Goal: Task Accomplishment & Management: Use online tool/utility

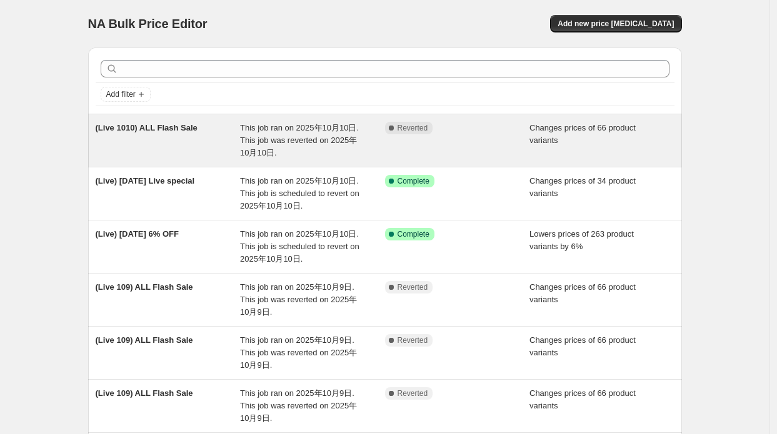
click at [206, 154] on div "(Live 1010) ALL Flash Sale" at bounding box center [168, 140] width 145 height 37
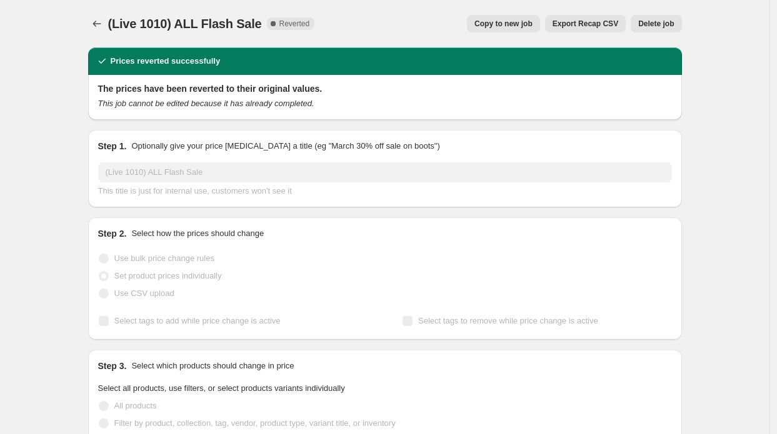
click at [512, 16] on button "Copy to new job" at bounding box center [503, 23] width 73 height 17
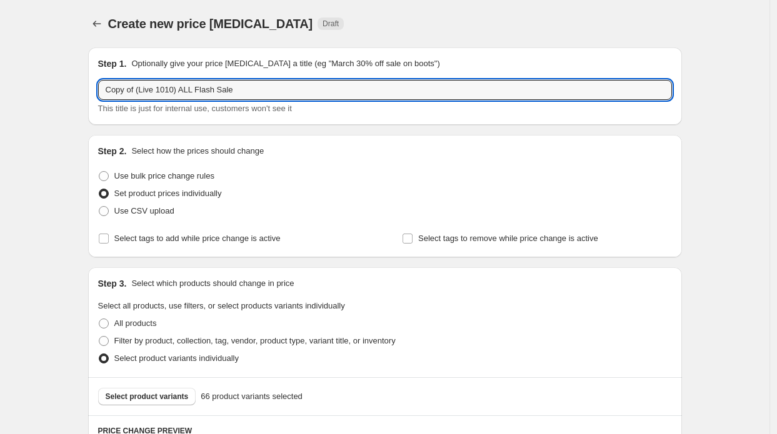
drag, startPoint x: 137, startPoint y: 91, endPoint x: 84, endPoint y: 86, distance: 54.0
type input "(Live 1010) ALL Flash Sale"
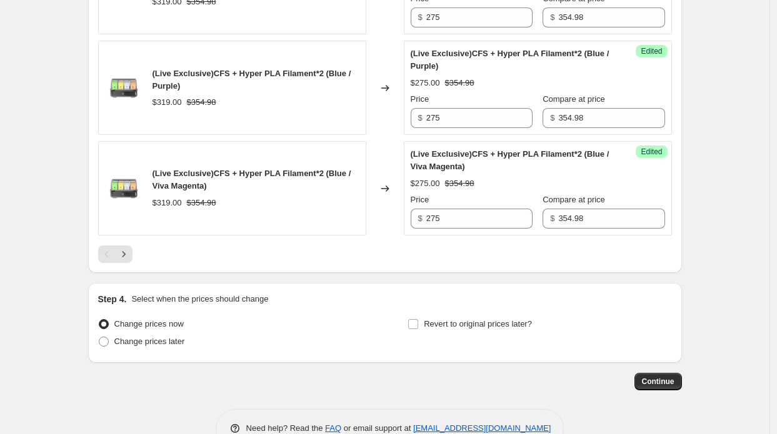
scroll to position [2237, 0]
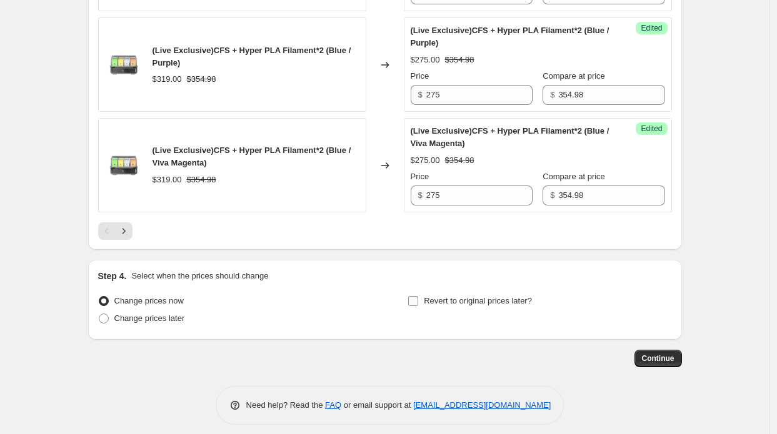
click at [435, 301] on label "Revert to original prices later?" at bounding box center [469, 300] width 124 height 17
click at [418, 301] on input "Revert to original prices later?" at bounding box center [413, 301] width 10 height 10
checkbox input "true"
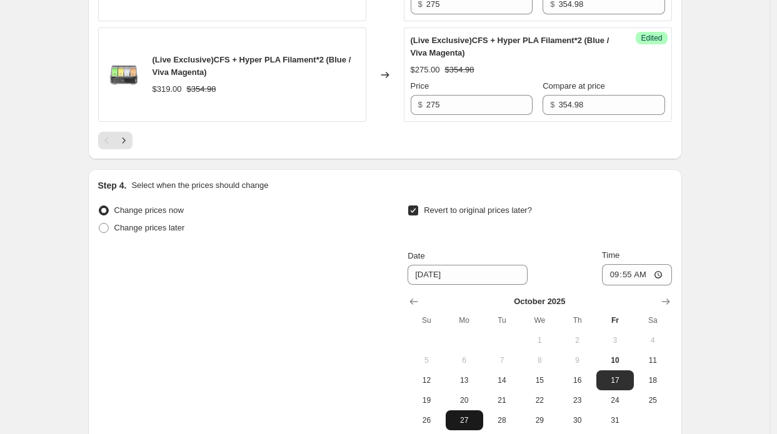
scroll to position [2425, 0]
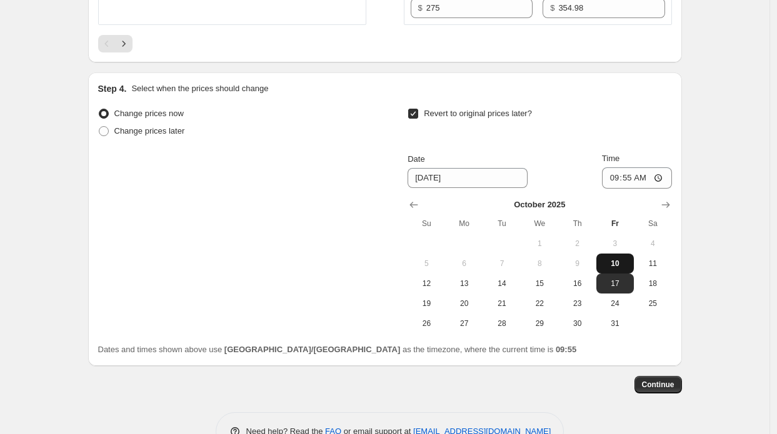
click at [617, 260] on button "10" at bounding box center [614, 264] width 37 height 20
type input "[DATE]"
click at [590, 254] on button "9" at bounding box center [576, 264] width 37 height 20
click at [626, 259] on span "10" at bounding box center [614, 264] width 27 height 10
click at [630, 174] on input "09:55" at bounding box center [637, 177] width 70 height 21
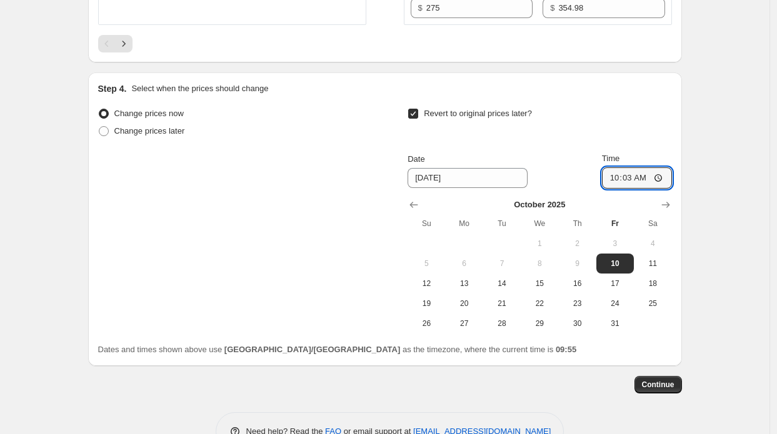
type input "10:30"
click at [666, 380] on span "Continue" at bounding box center [658, 385] width 32 height 10
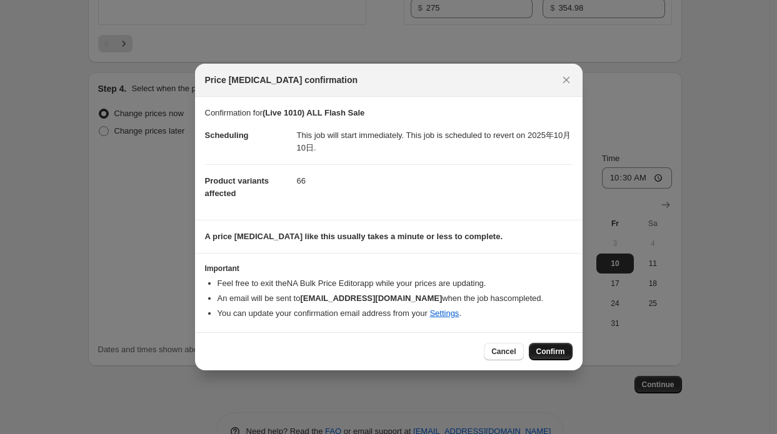
click at [539, 347] on span "Confirm" at bounding box center [550, 352] width 29 height 10
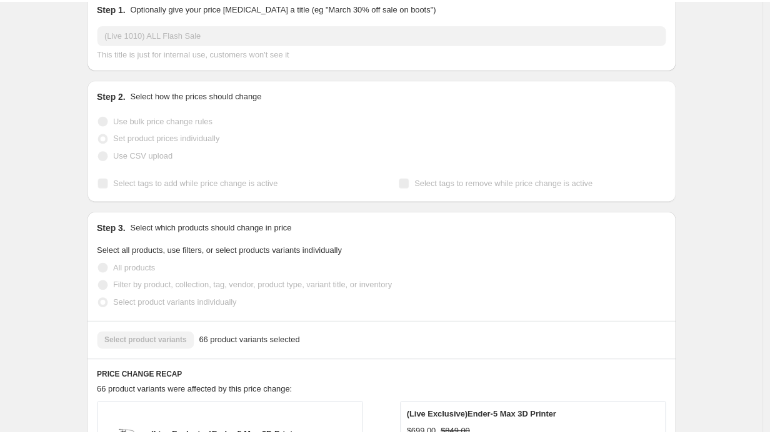
scroll to position [125, 0]
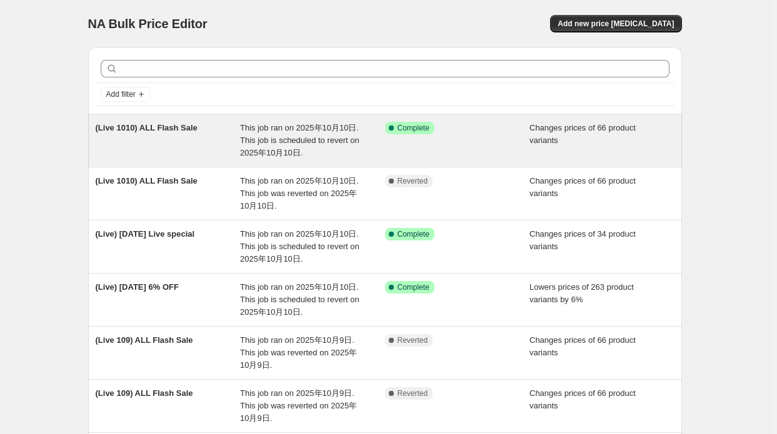
click at [222, 152] on div "(Live 1010) ALL Flash Sale" at bounding box center [168, 140] width 145 height 37
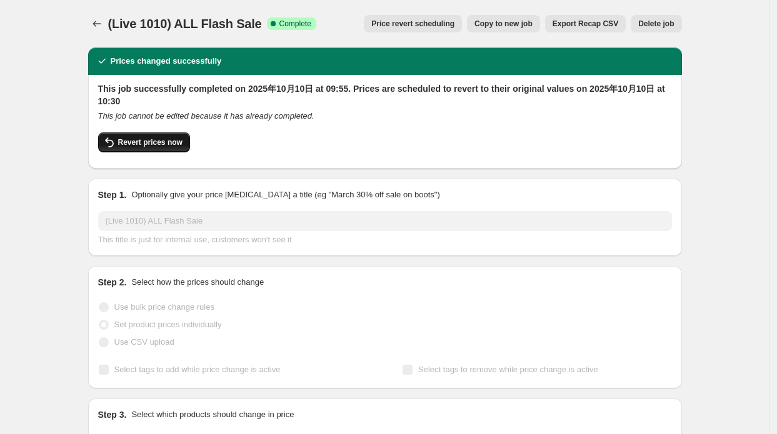
click at [158, 147] on span "Revert prices now" at bounding box center [150, 142] width 64 height 10
checkbox input "false"
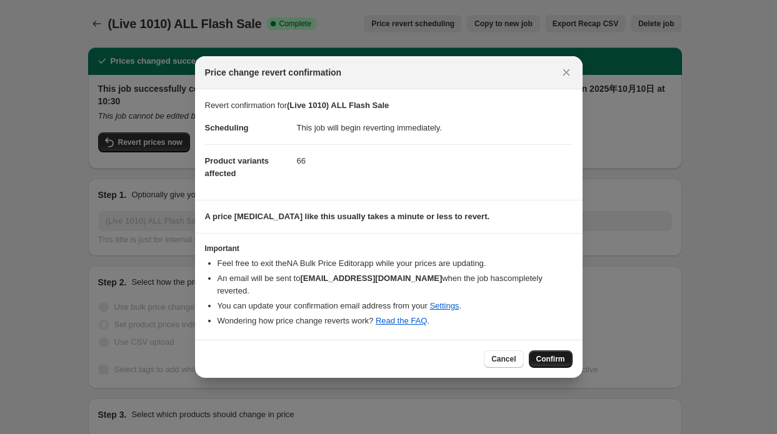
click at [552, 354] on span "Confirm" at bounding box center [550, 359] width 29 height 10
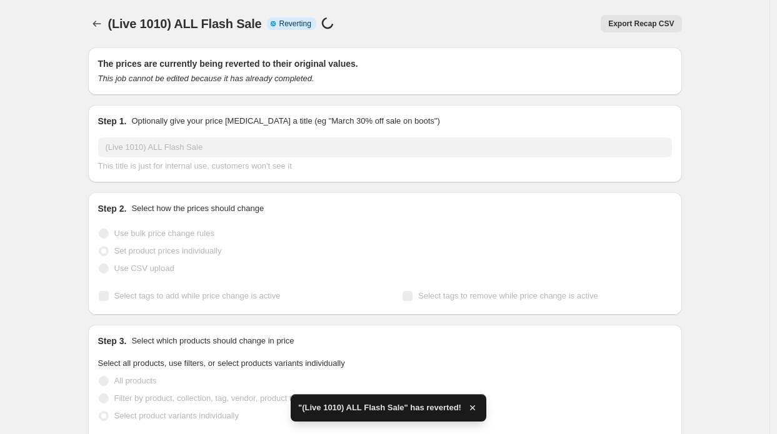
checkbox input "true"
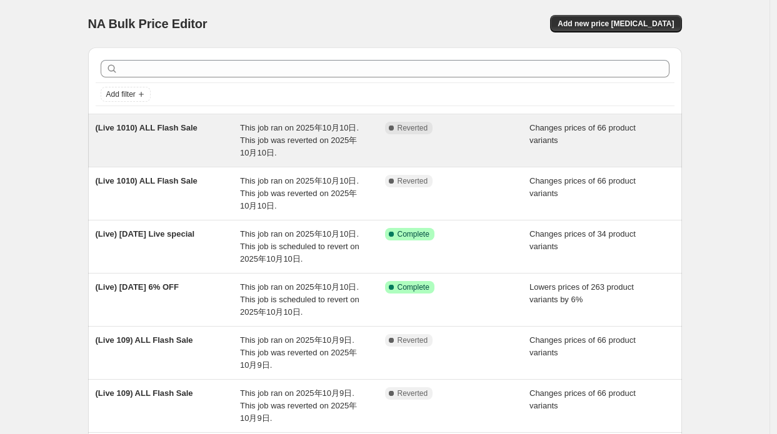
click at [310, 146] on div "This job ran on 2025年10月10日. This job was reverted on 2025年10月10日." at bounding box center [312, 140] width 145 height 37
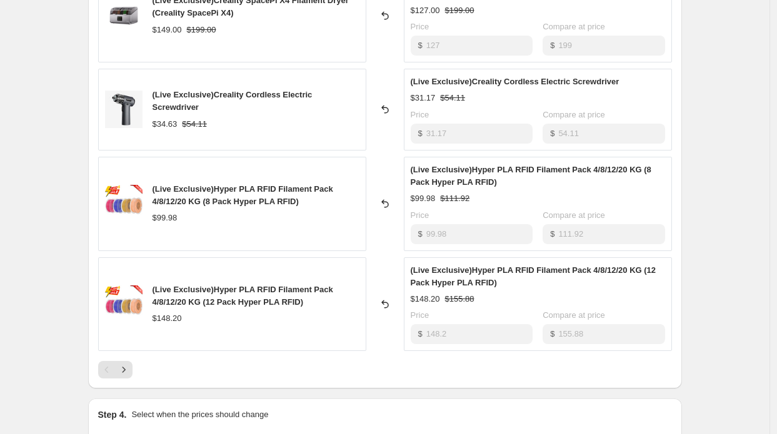
scroll to position [750, 0]
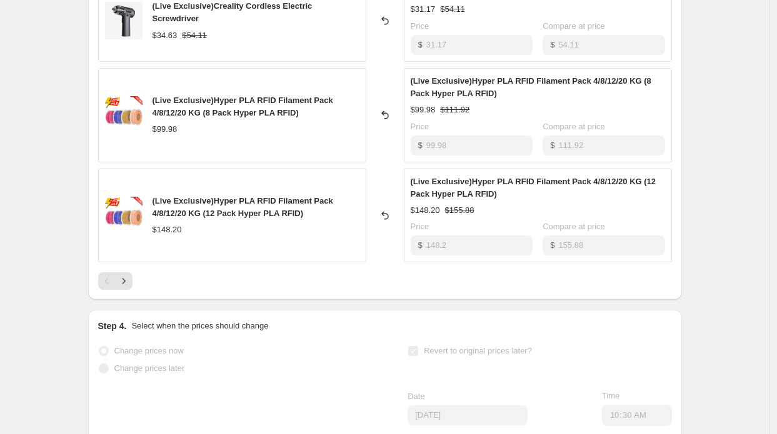
click at [132, 289] on div "PRICE CHANGE RECAP 66 product variants were affected by this price change: (Liv…" at bounding box center [385, 24] width 594 height 552
click at [130, 284] on icon "Next" at bounding box center [123, 281] width 12 height 12
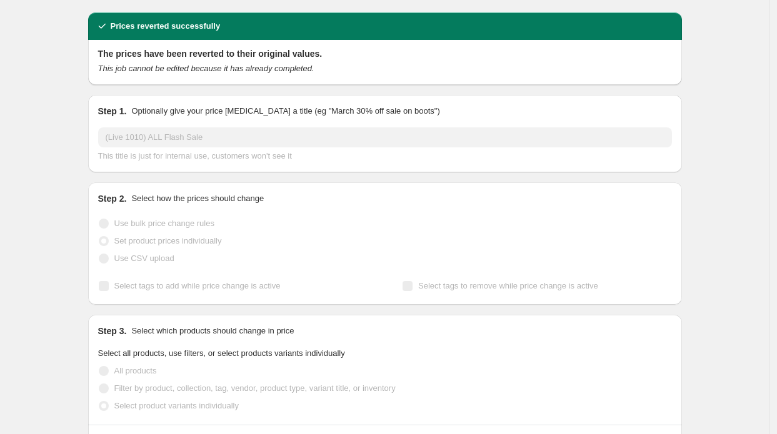
scroll to position [0, 0]
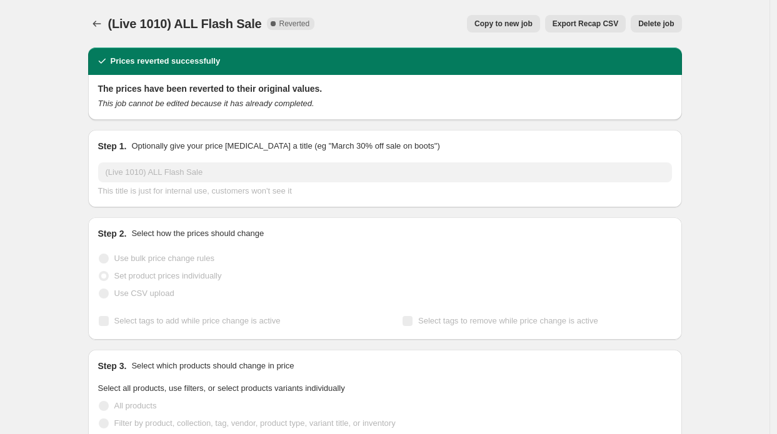
click at [497, 19] on span "Copy to new job" at bounding box center [503, 24] width 58 height 10
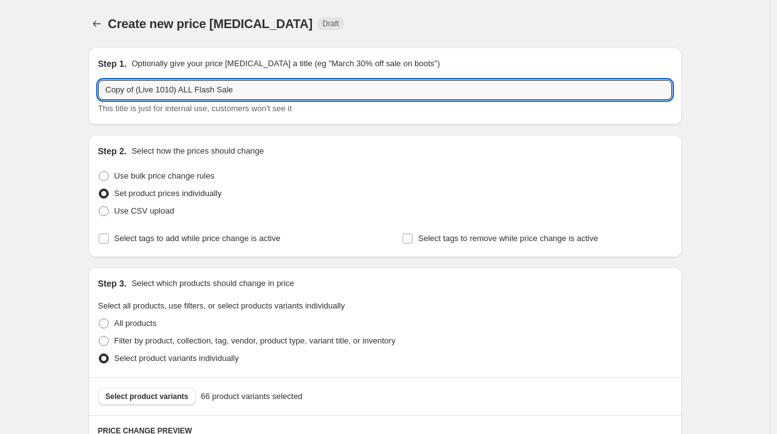
drag, startPoint x: 139, startPoint y: 87, endPoint x: 84, endPoint y: 77, distance: 55.9
type input "(Live 1010) ALL Flash Sale"
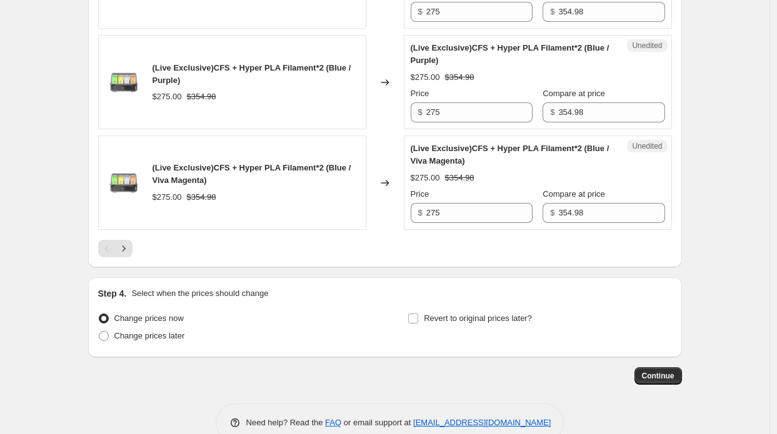
scroll to position [2237, 0]
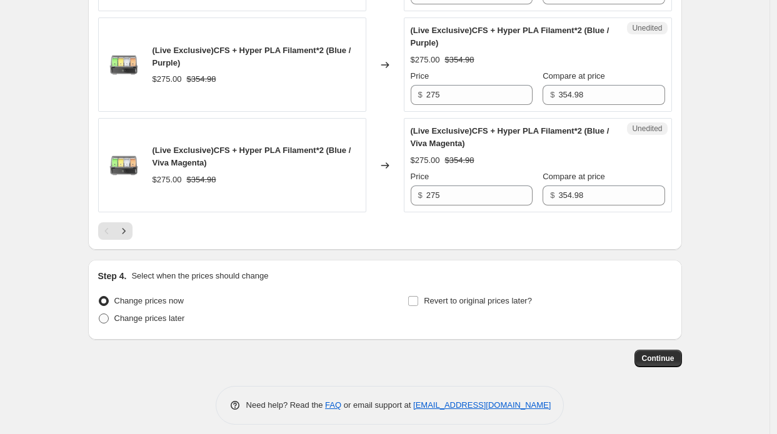
click at [123, 314] on span "Change prices later" at bounding box center [149, 318] width 71 height 9
click at [99, 314] on input "Change prices later" at bounding box center [99, 314] width 1 height 1
radio input "true"
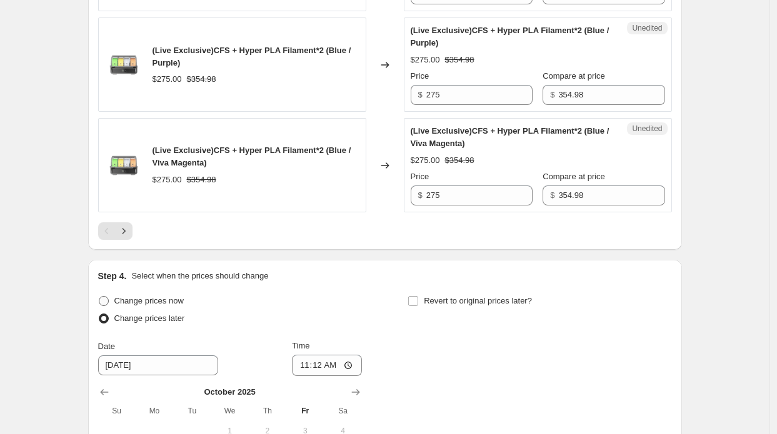
click at [164, 296] on span "Change prices now" at bounding box center [148, 300] width 69 height 9
click at [99, 296] on input "Change prices now" at bounding box center [99, 296] width 1 height 1
radio input "true"
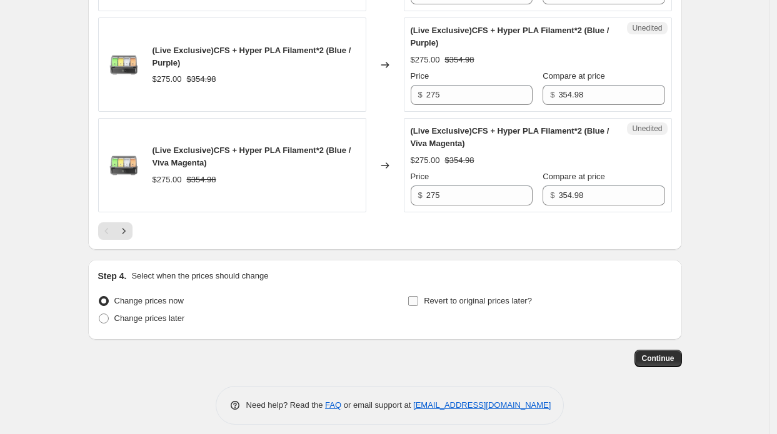
click at [515, 296] on span "Revert to original prices later?" at bounding box center [478, 300] width 108 height 9
click at [418, 296] on input "Revert to original prices later?" at bounding box center [413, 301] width 10 height 10
checkbox input "true"
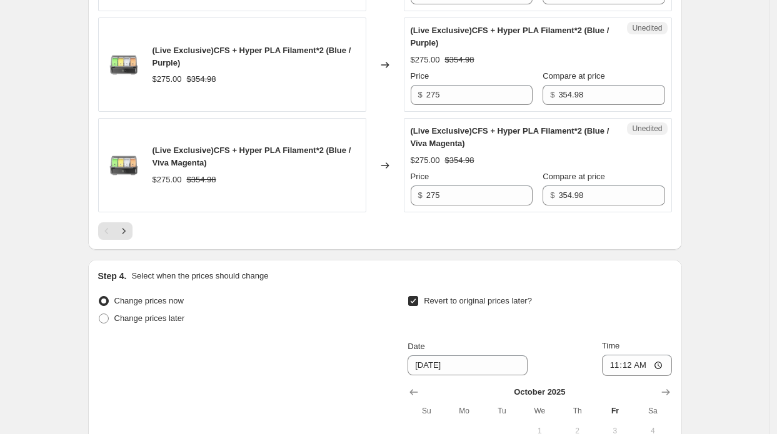
scroll to position [2362, 0]
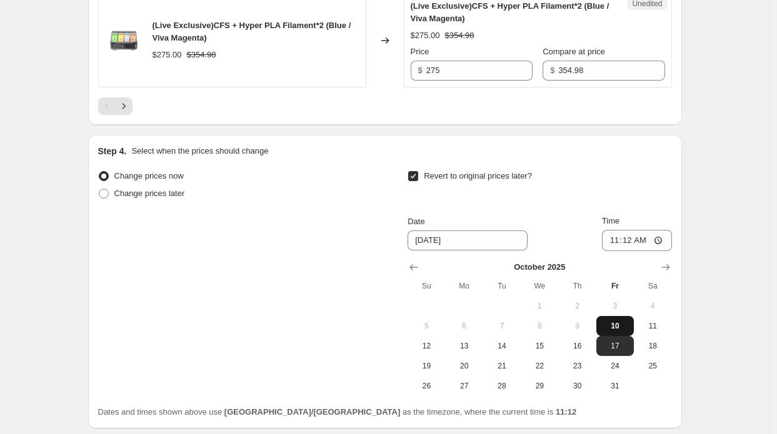
click at [618, 321] on span "10" at bounding box center [614, 326] width 27 height 10
type input "[DATE]"
click at [646, 235] on input "11:12" at bounding box center [637, 240] width 70 height 21
type input "11:45"
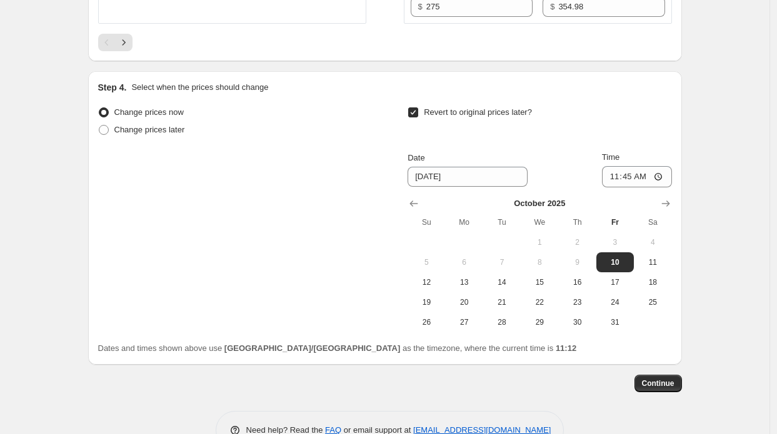
scroll to position [2451, 0]
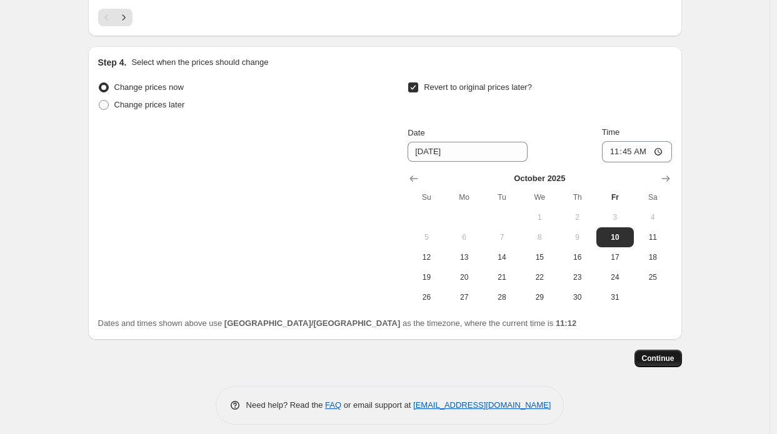
click at [659, 355] on button "Continue" at bounding box center [657, 358] width 47 height 17
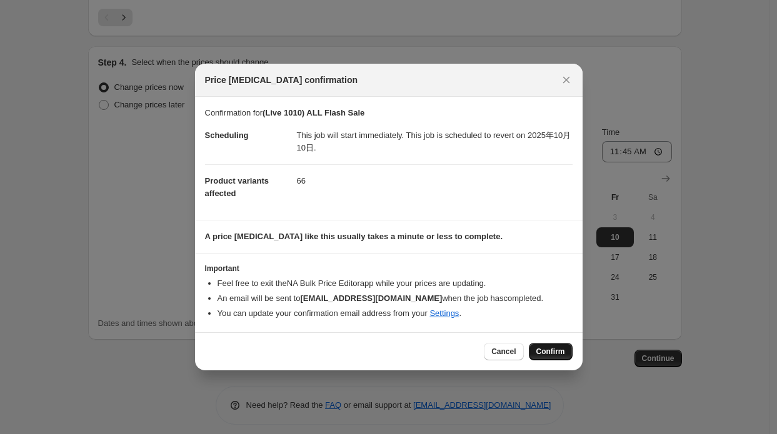
click at [551, 358] on button "Confirm" at bounding box center [551, 351] width 44 height 17
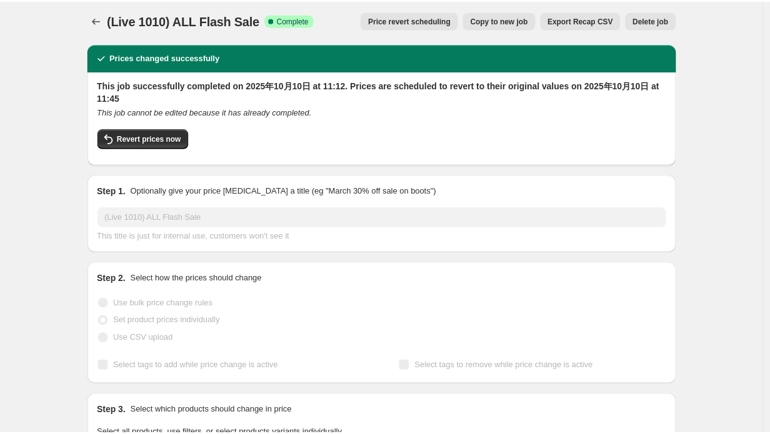
scroll to position [62, 0]
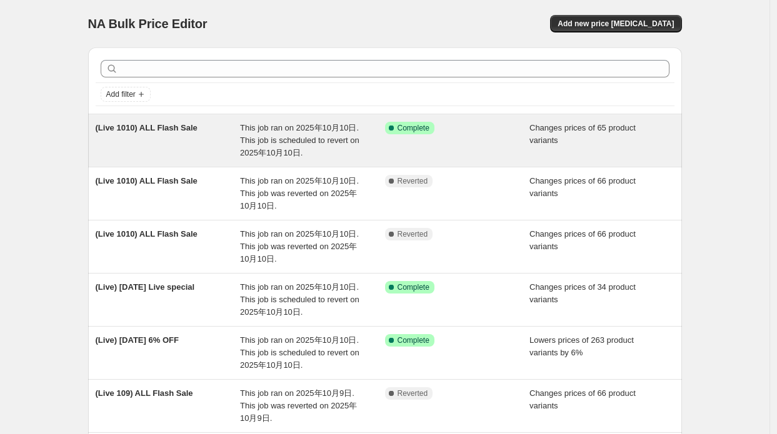
click at [217, 143] on div "(Live 1010) ALL Flash Sale" at bounding box center [168, 140] width 145 height 37
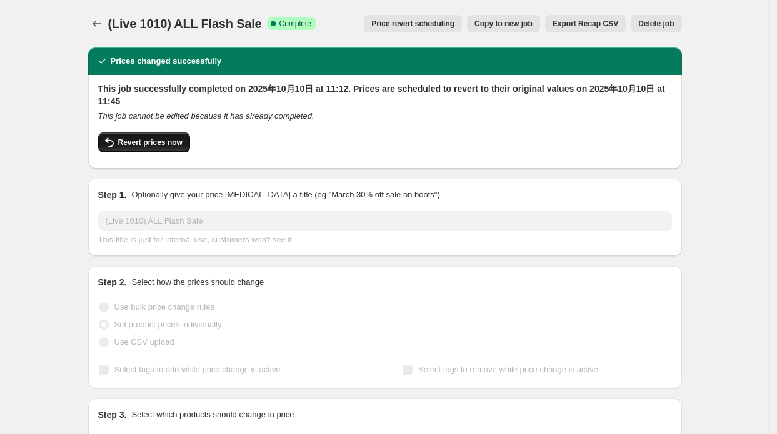
click at [149, 136] on button "Revert prices now" at bounding box center [144, 142] width 92 height 20
checkbox input "false"
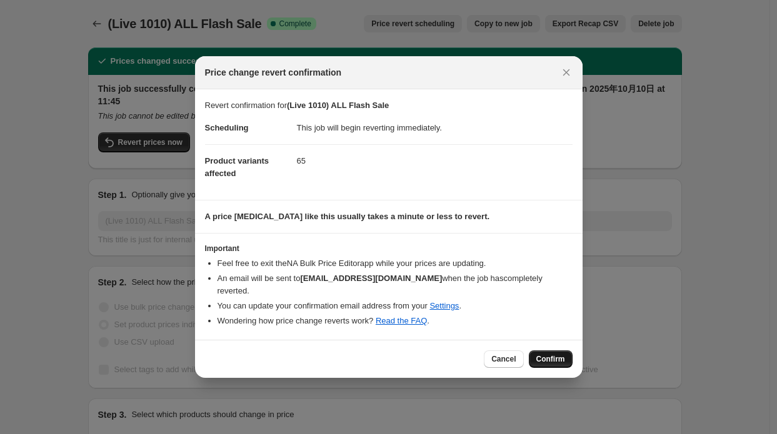
click at [539, 354] on span "Confirm" at bounding box center [550, 359] width 29 height 10
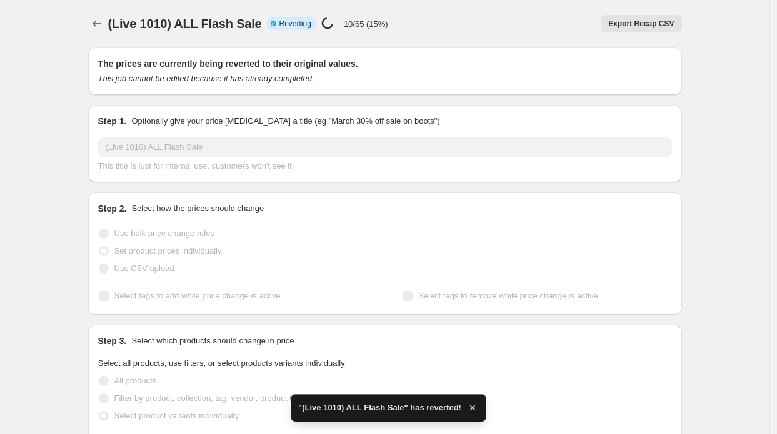
checkbox input "true"
